Goal: Register for event/course

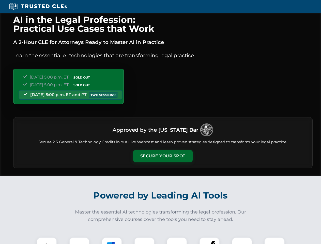
click at [163, 156] on button "Secure Your Spot" at bounding box center [162, 156] width 59 height 12
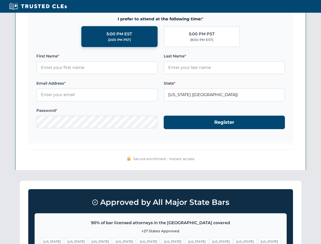
click at [234, 241] on span "[US_STATE]" at bounding box center [245, 241] width 22 height 7
